Goal: Find specific page/section: Find specific page/section

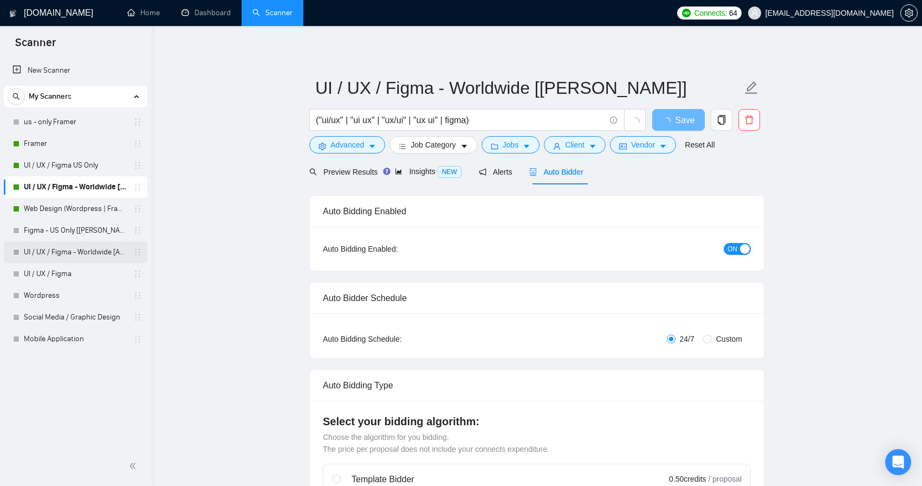
click at [95, 246] on link "UI / UX / Figma - Worldwide [Anya]" at bounding box center [75, 252] width 103 height 22
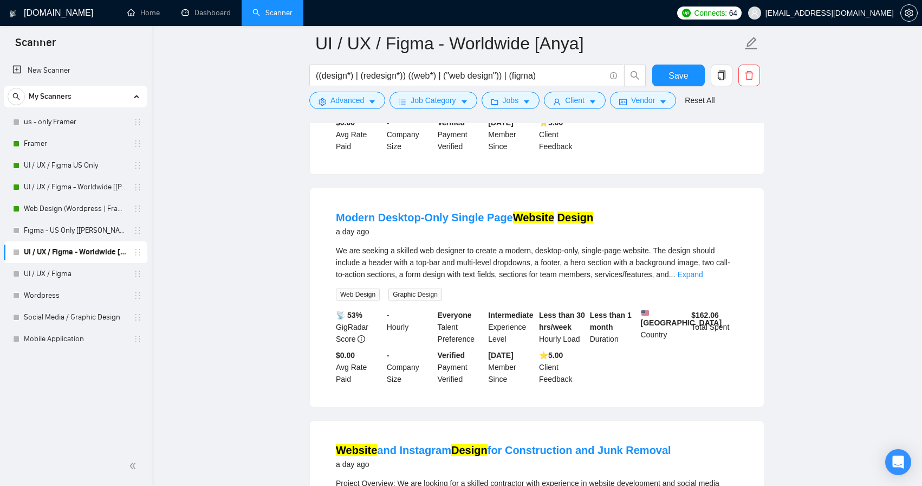
scroll to position [739, 0]
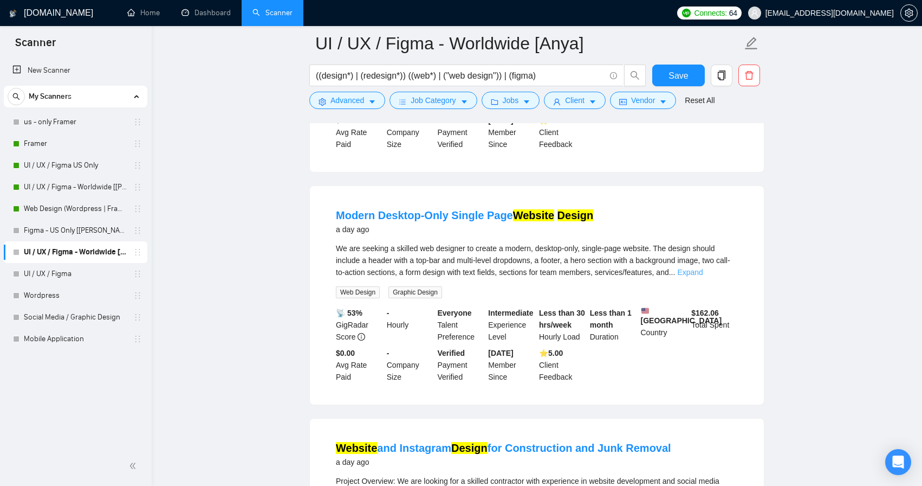
click at [703, 276] on link "Expand" at bounding box center [689, 272] width 25 height 9
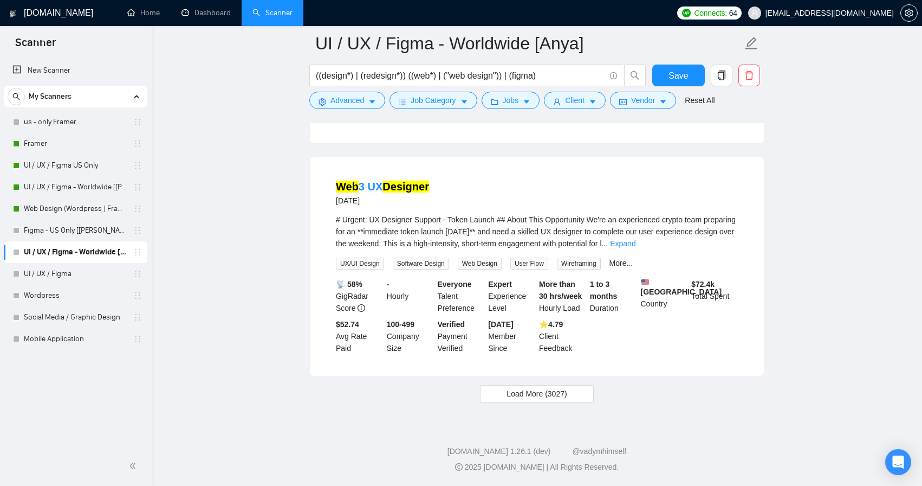
scroll to position [2244, 0]
click at [535, 390] on span "Load More (3027)" at bounding box center [537, 394] width 60 height 12
click at [94, 335] on link "Mobile Application" at bounding box center [75, 339] width 103 height 22
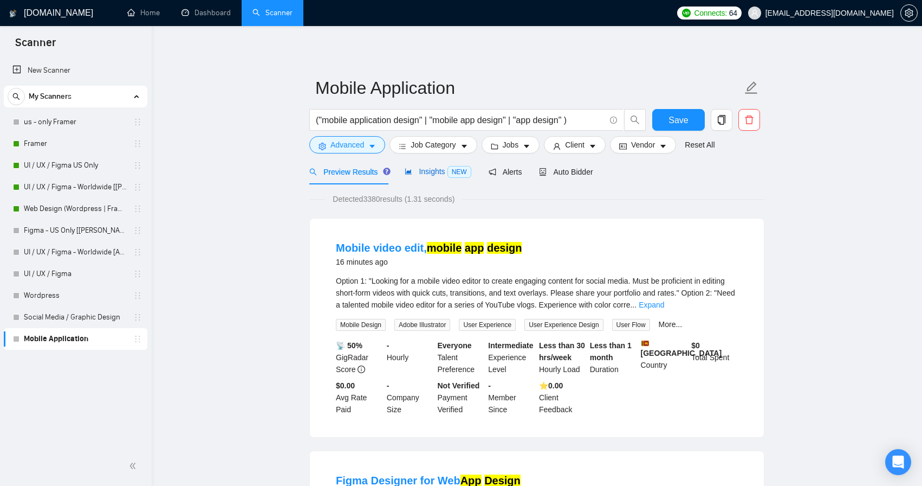
click at [422, 172] on span "Insights NEW" at bounding box center [438, 171] width 66 height 9
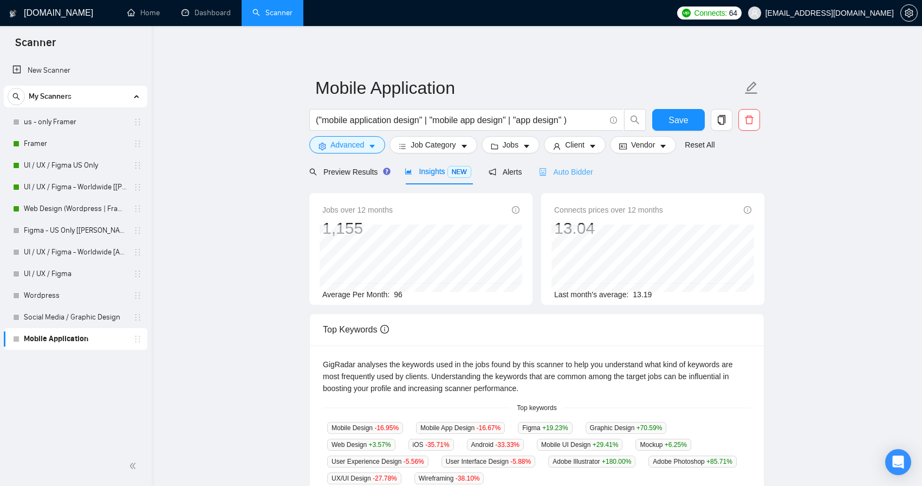
click at [589, 165] on div "Auto Bidder" at bounding box center [566, 171] width 54 height 25
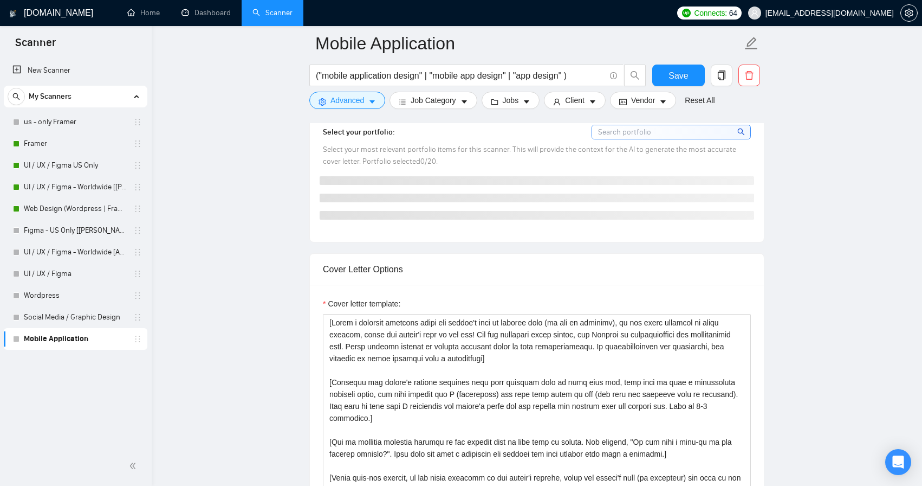
scroll to position [1055, 0]
